Goal: Information Seeking & Learning: Learn about a topic

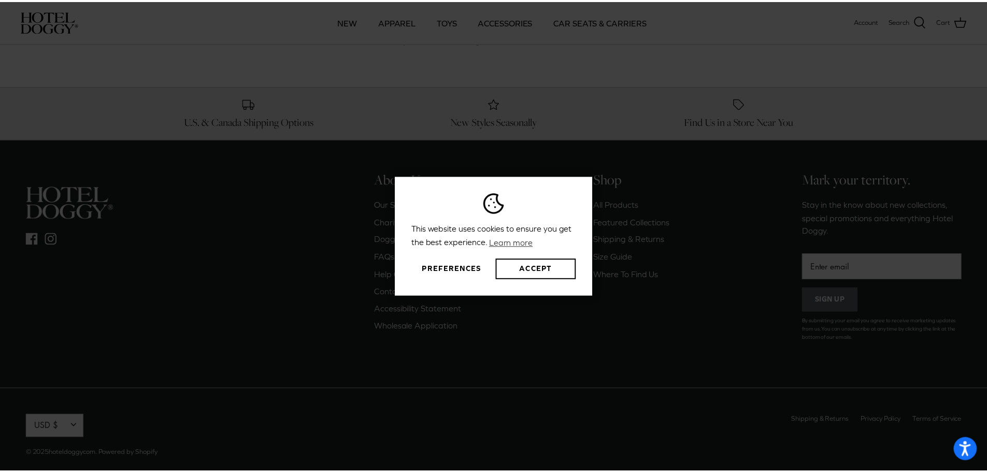
scroll to position [91, 0]
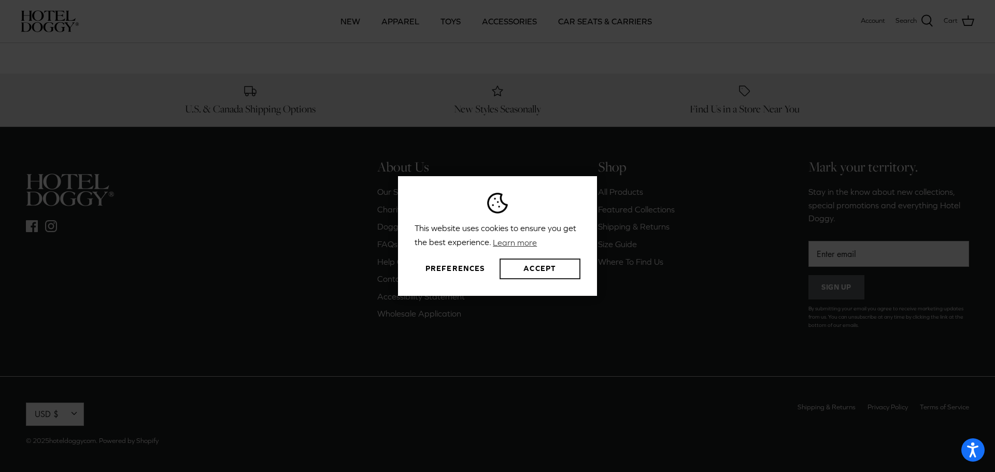
click at [527, 262] on button "Accept" at bounding box center [539, 269] width 81 height 21
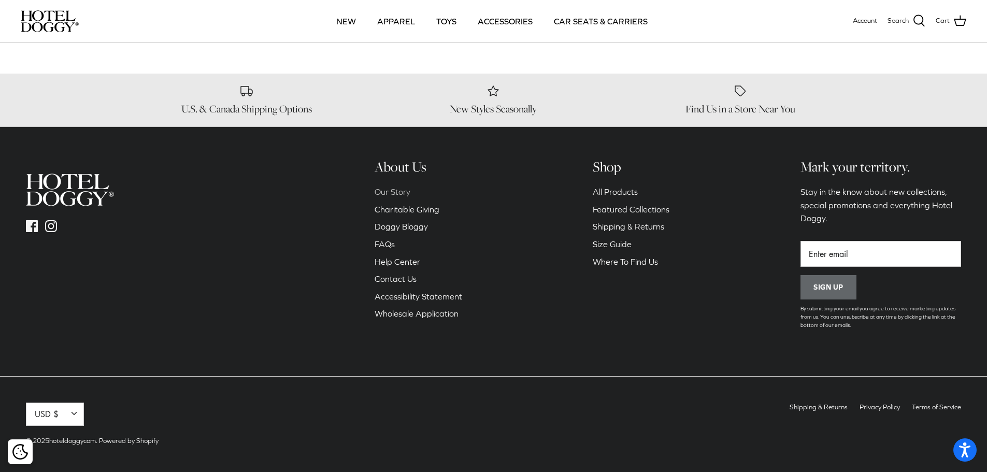
click at [388, 192] on link "Our Story" at bounding box center [393, 191] width 36 height 9
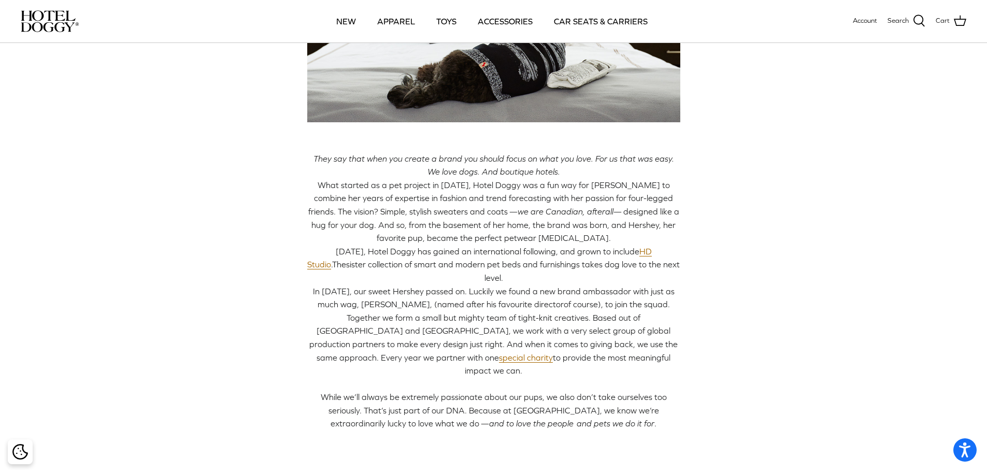
scroll to position [155, 0]
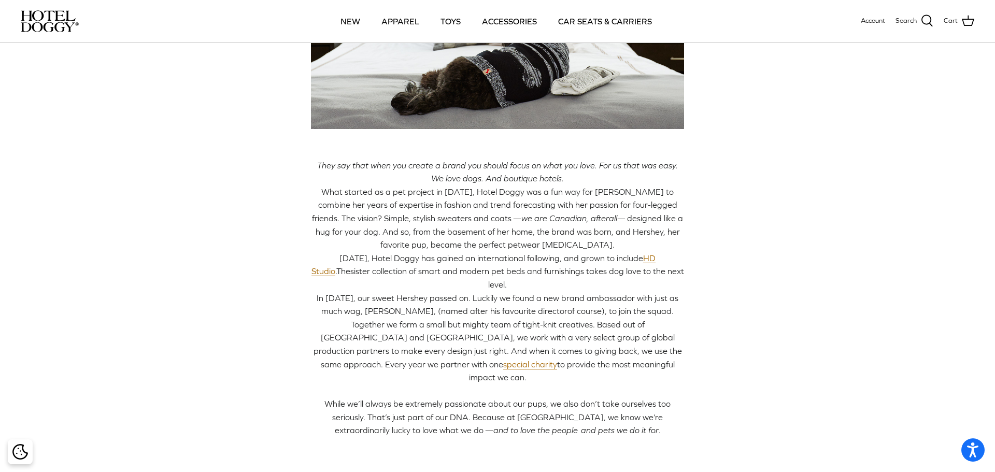
drag, startPoint x: 455, startPoint y: 190, endPoint x: 506, endPoint y: 192, distance: 50.8
click at [501, 195] on body "Press Alt+1 for screen-reader mode, Alt+0 to cancel Accessibility Screen-Reader…" at bounding box center [497, 364] width 995 height 1039
click at [684, 123] on circle "Close dialog" at bounding box center [686, 119] width 17 height 17
drag, startPoint x: 455, startPoint y: 191, endPoint x: 499, endPoint y: 195, distance: 44.2
click at [499, 195] on span "What started as a pet project in [DATE], Hotel Doggy was a fun way for [PERSON_…" at bounding box center [490, 205] width 365 height 36
